Goal: Register for event/course

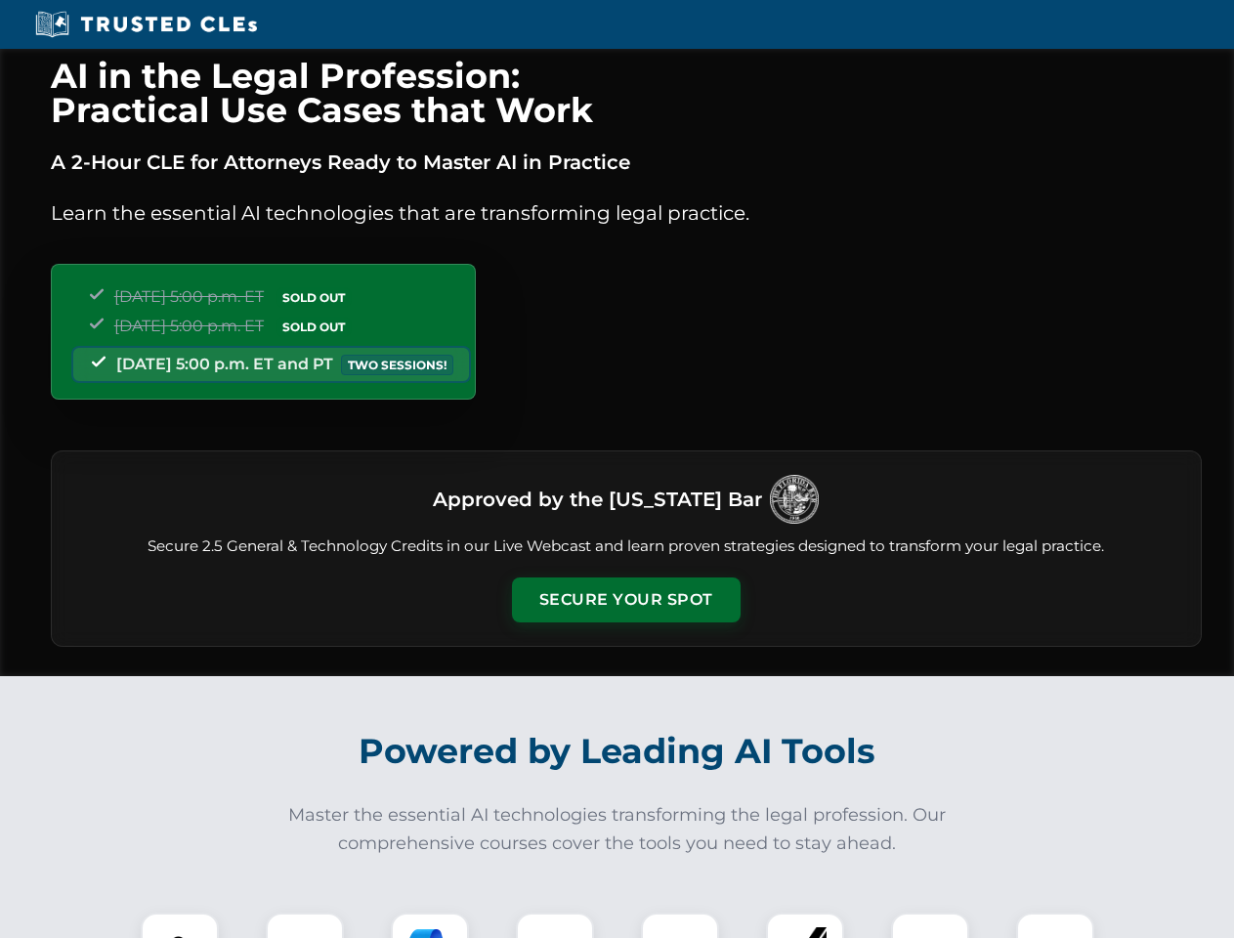
click at [625, 600] on button "Secure Your Spot" at bounding box center [626, 599] width 229 height 45
click at [180, 925] on img at bounding box center [179, 951] width 57 height 57
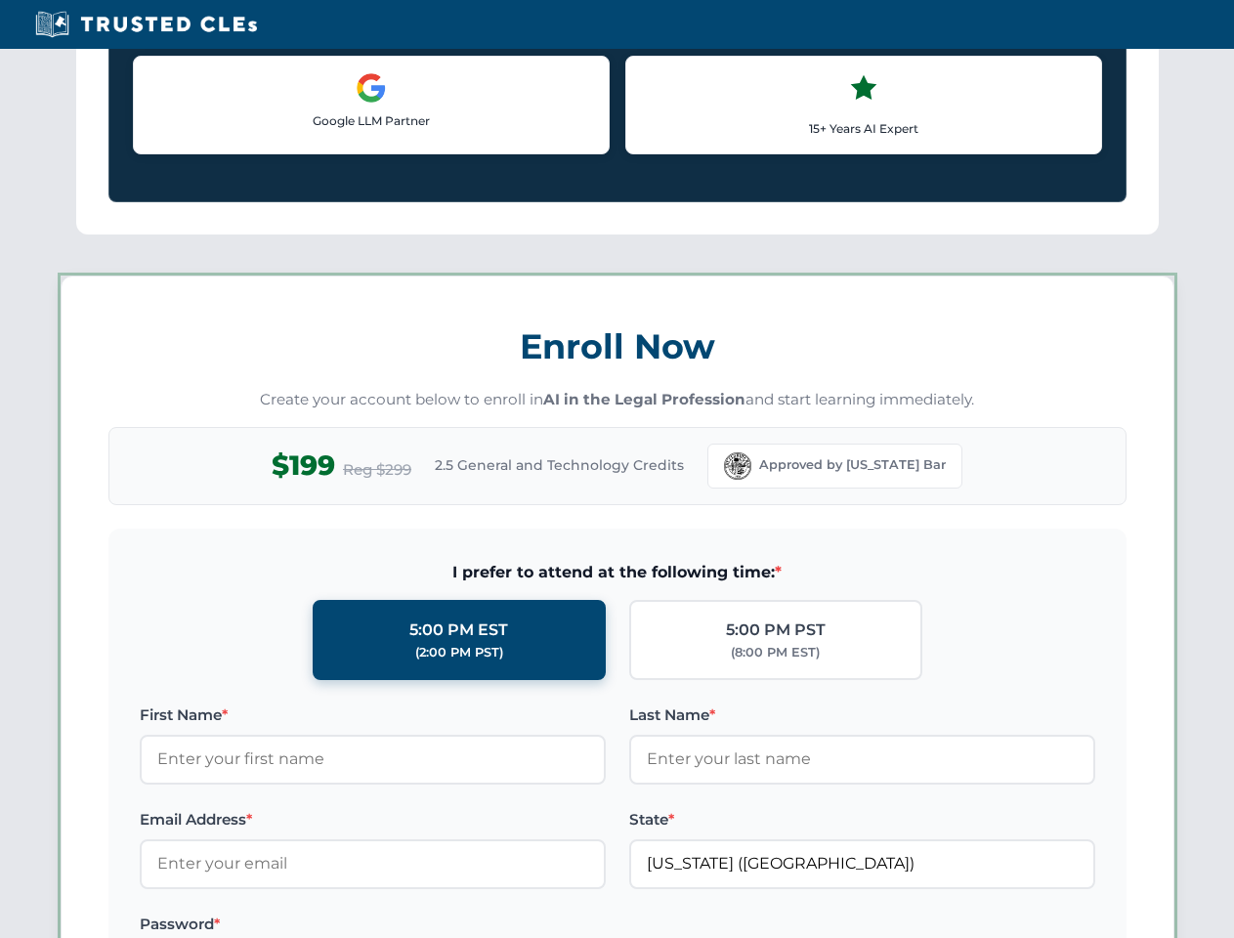
click at [430, 925] on label "Password *" at bounding box center [373, 923] width 466 height 23
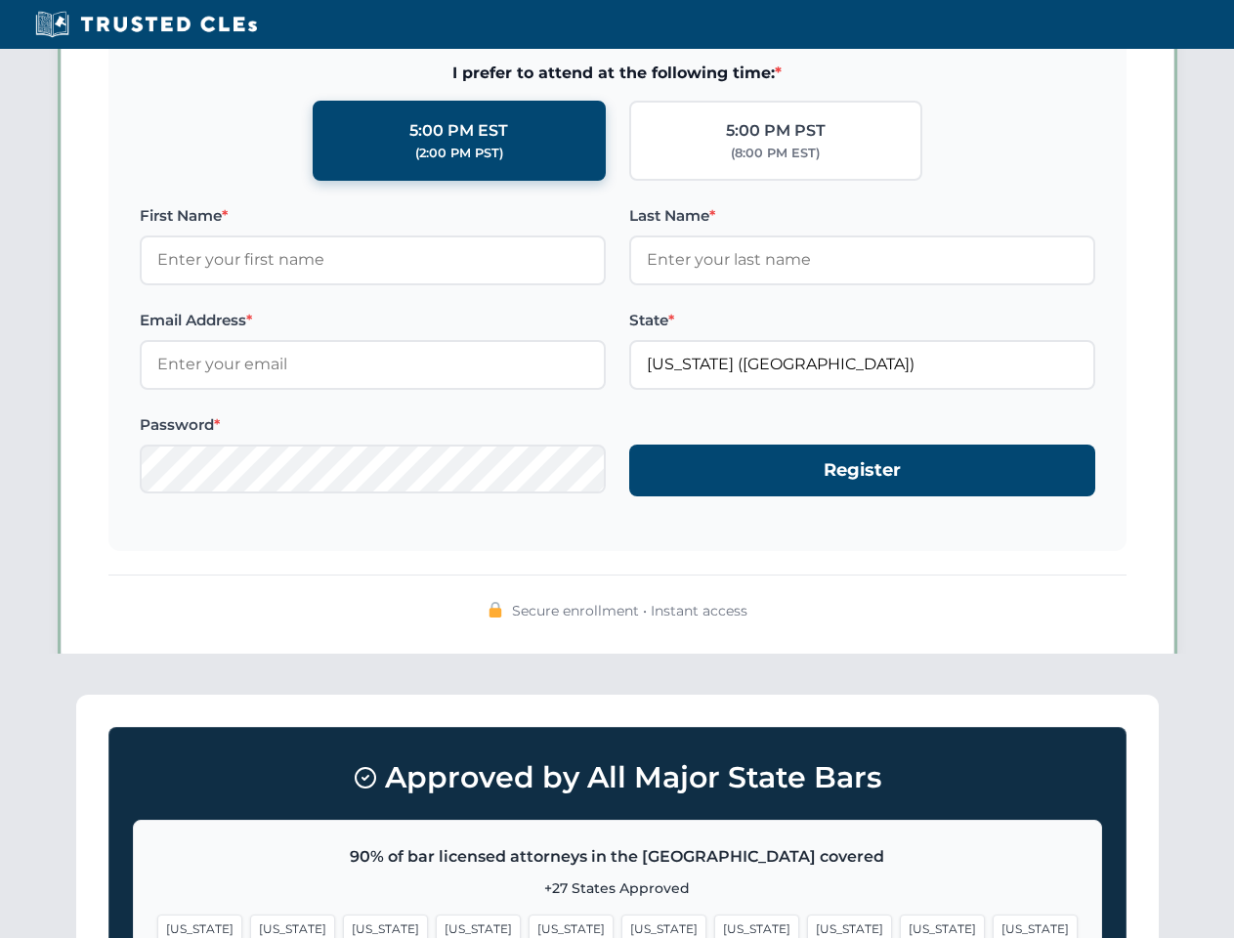
click at [900, 925] on span "[US_STATE]" at bounding box center [942, 928] width 85 height 28
